Goal: Obtain resource: Obtain resource

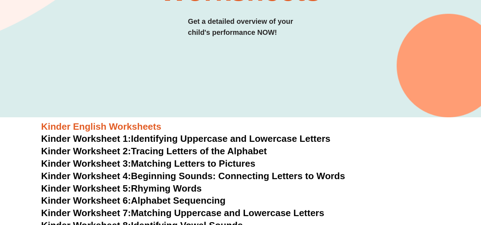
scroll to position [213, 0]
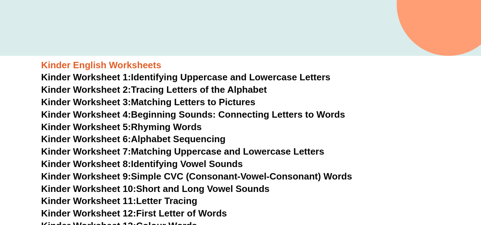
click at [214, 78] on link "Kinder Worksheet 1: Identifying Uppercase and Lowercase Letters" at bounding box center [185, 77] width 289 height 11
click at [170, 89] on link "Kinder Worksheet 2: Tracing Letters of the Alphabet" at bounding box center [154, 89] width 226 height 11
click at [165, 99] on link "Kinder Worksheet 3: Matching Letters to Pictures" at bounding box center [148, 102] width 214 height 11
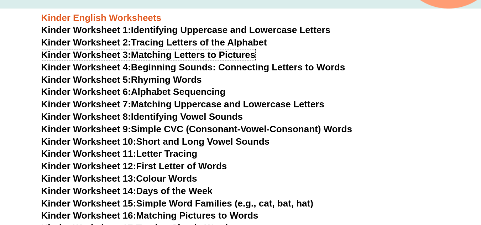
scroll to position [318, 0]
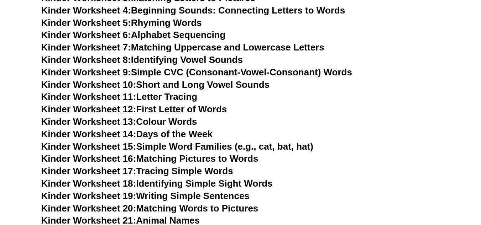
click at [181, 132] on link "Kinder Worksheet 14: Days of the Week" at bounding box center [126, 134] width 171 height 11
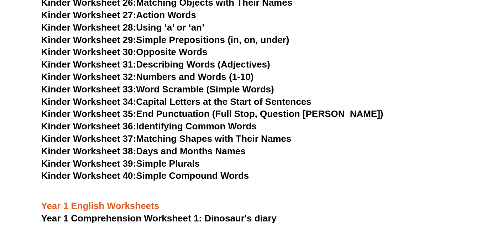
scroll to position [621, 0]
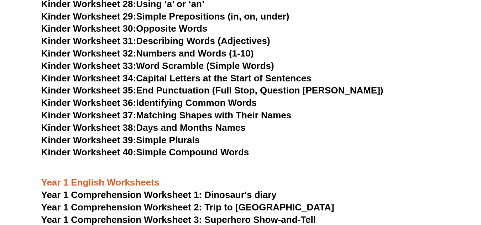
click at [213, 52] on link "Kinder Worksheet 32: Numbers and Words (1-10)" at bounding box center [147, 53] width 212 height 11
click at [206, 102] on link "Kinder Worksheet 36: Identifying Common Words" at bounding box center [148, 102] width 215 height 11
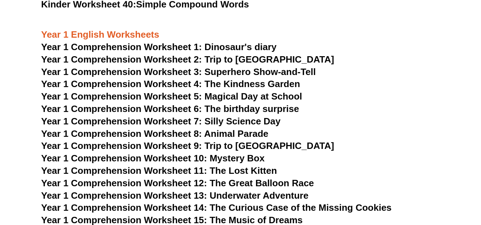
scroll to position [773, 0]
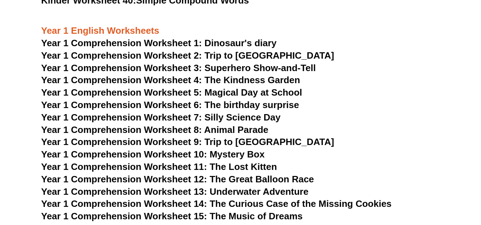
click at [249, 141] on span "Year 1 Comprehension Worksheet 9: Trip to [GEOGRAPHIC_DATA]" at bounding box center [187, 142] width 293 height 11
click at [196, 79] on span "Year 1 Comprehension Worksheet 4: The Kindness Garden" at bounding box center [170, 80] width 259 height 11
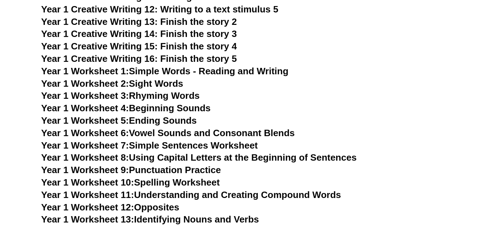
scroll to position [1195, 0]
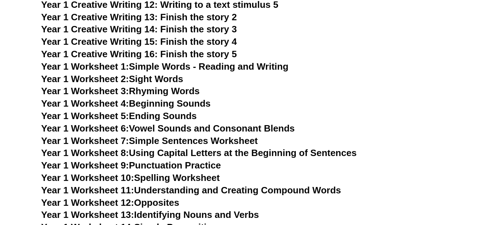
click at [252, 67] on link "Year 1 Worksheet 1: Simple Words - Reading and Writing" at bounding box center [164, 66] width 247 height 11
